Goal: Transaction & Acquisition: Purchase product/service

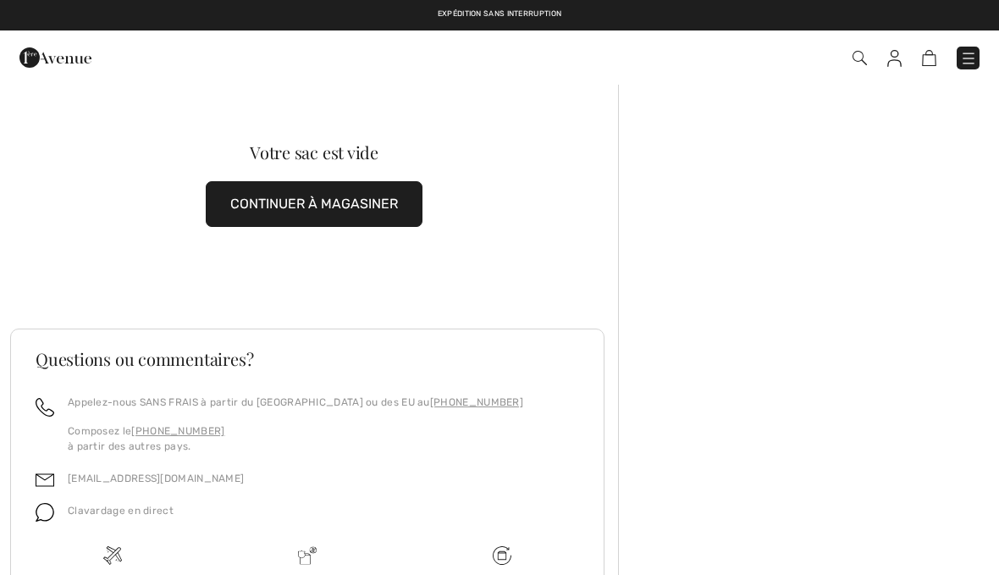
click at [977, 51] on link at bounding box center [967, 58] width 23 height 23
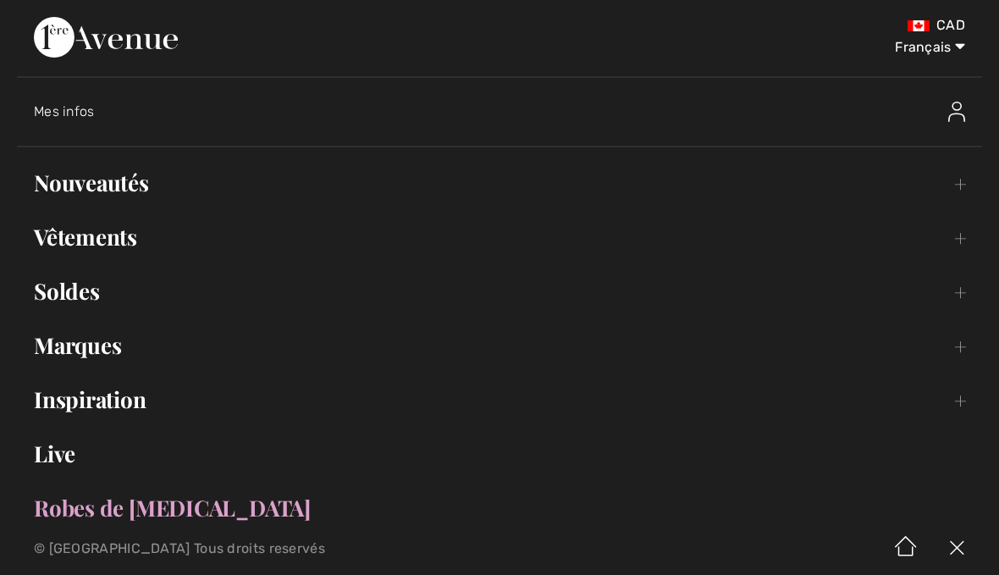
click at [137, 191] on link "Nouveautés Toggle submenu" at bounding box center [499, 182] width 965 height 37
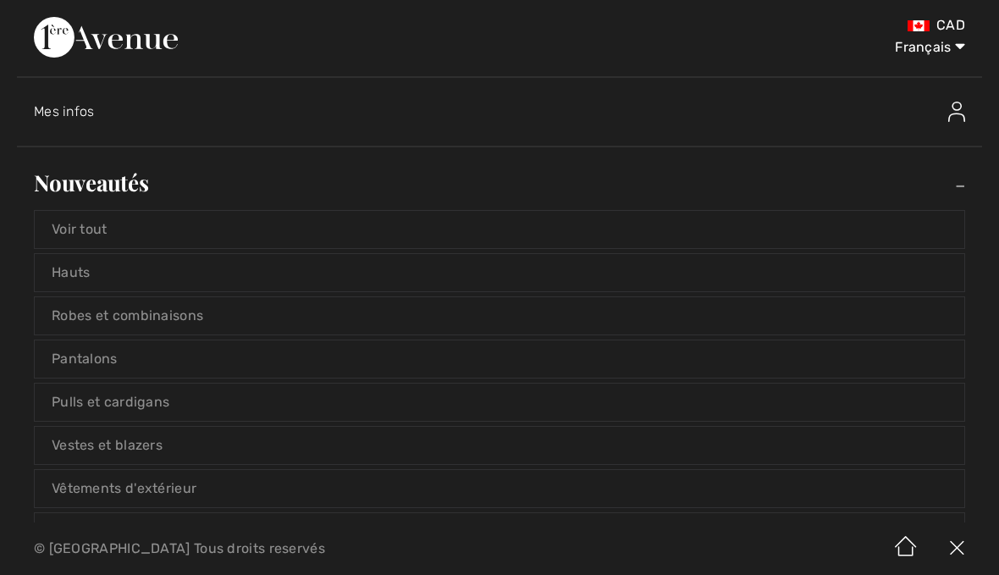
click at [118, 230] on link "Voir tout" at bounding box center [499, 229] width 929 height 37
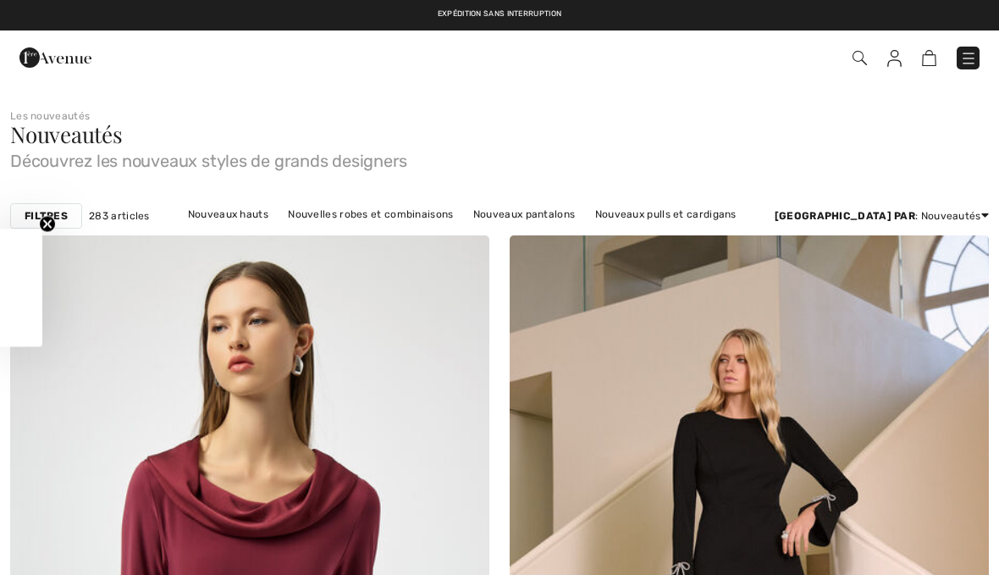
checkbox input "true"
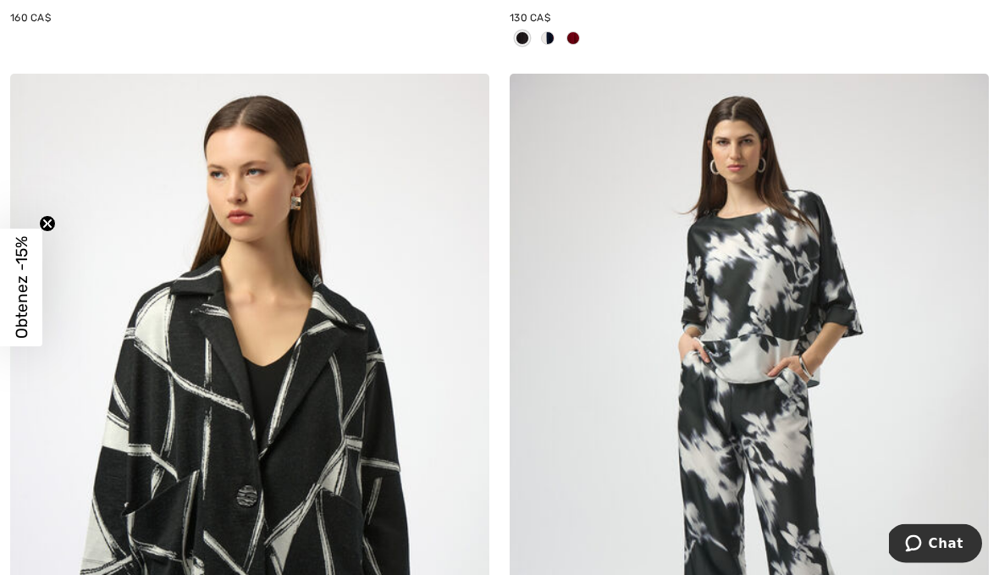
scroll to position [9150, 0]
click at [784, 297] on img at bounding box center [748, 433] width 479 height 719
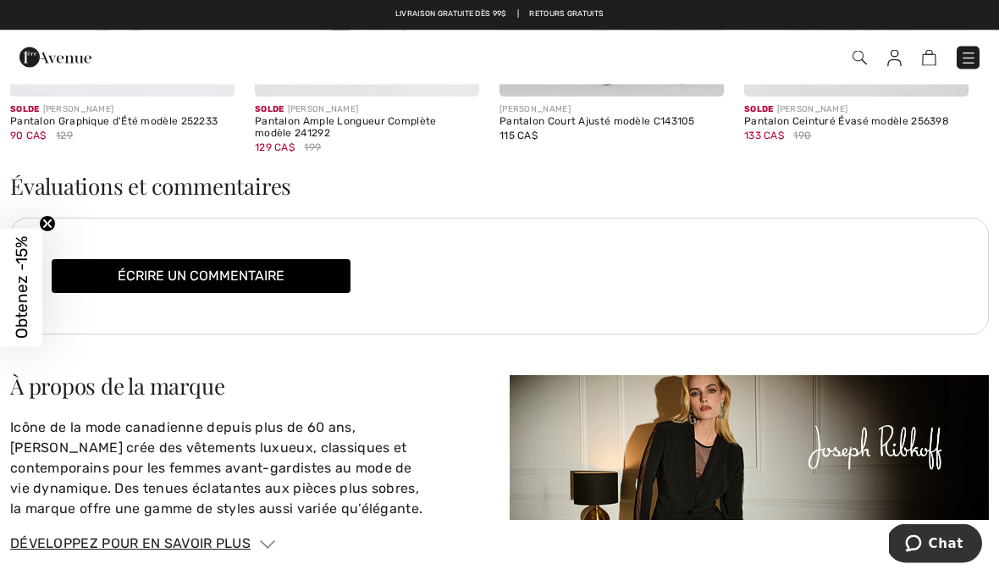
scroll to position [2384, 0]
